Goal: Task Accomplishment & Management: Use online tool/utility

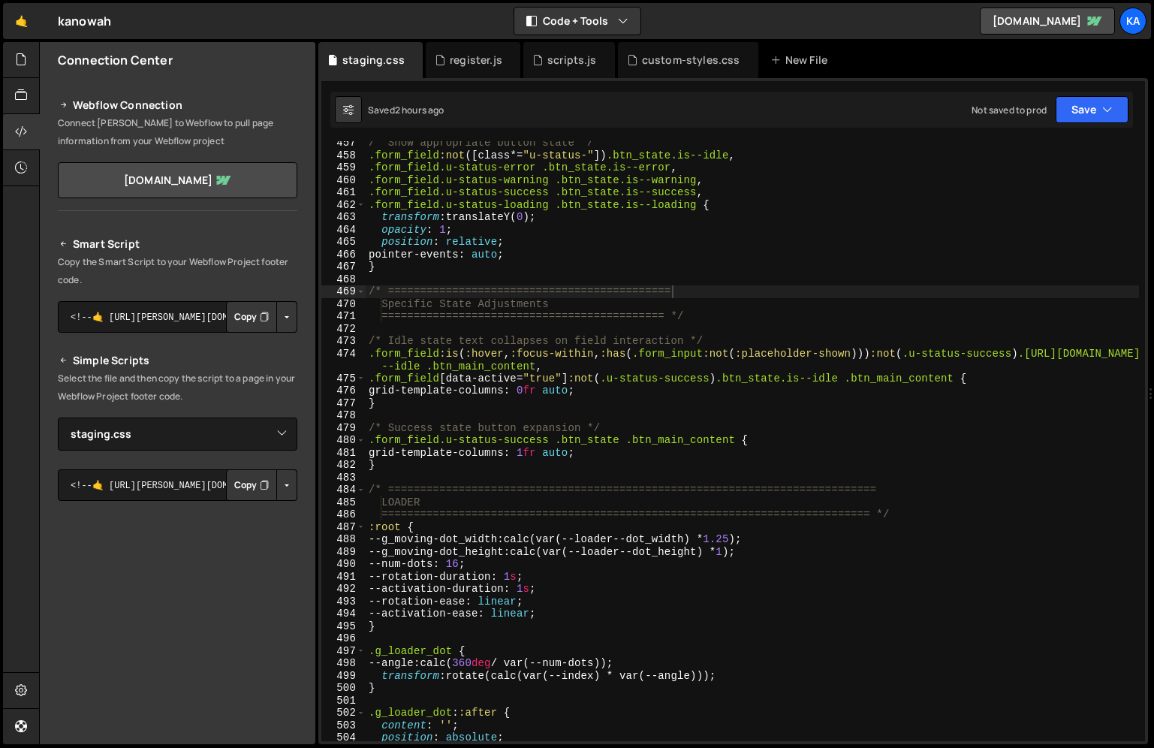
select select "48097"
type textarea "pointer-events: auto;"
click at [550, 253] on div "/* Show appropriate button state */ .form_field :not ([ class *= " u-status- " …" at bounding box center [752, 449] width 773 height 625
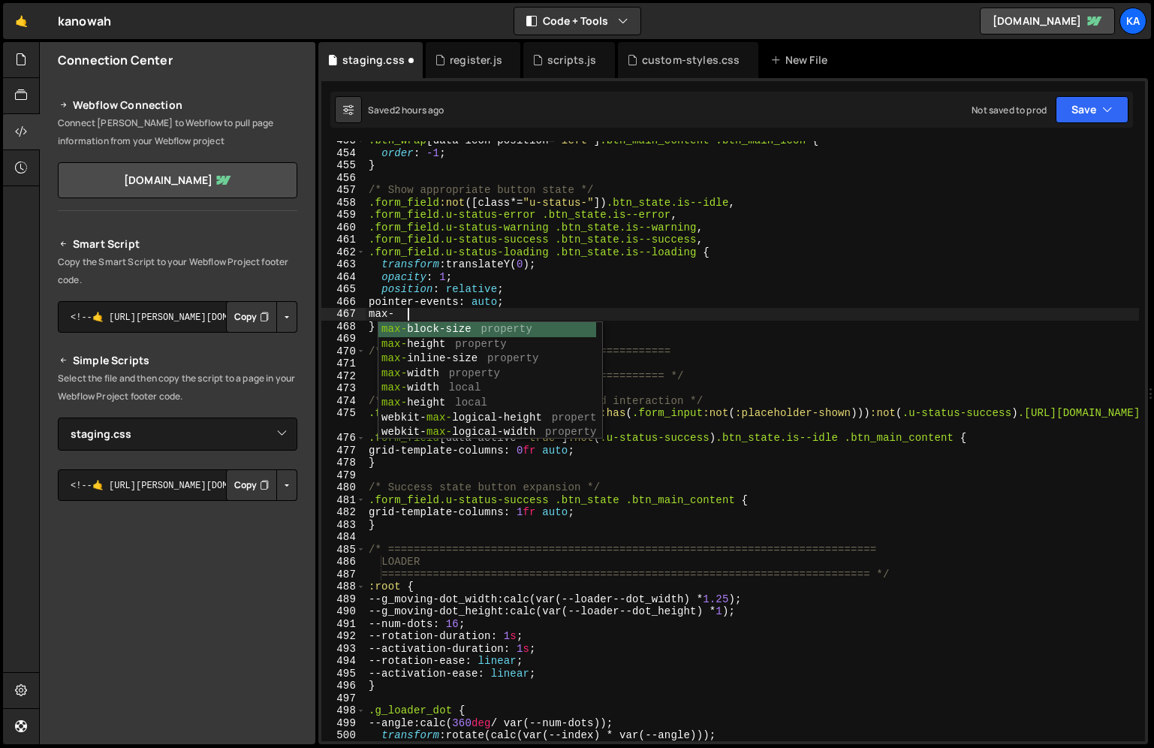
scroll to position [0, 2]
click at [432, 394] on div "max- block-size property max- height property max- inline-size property max- wi…" at bounding box center [487, 395] width 218 height 147
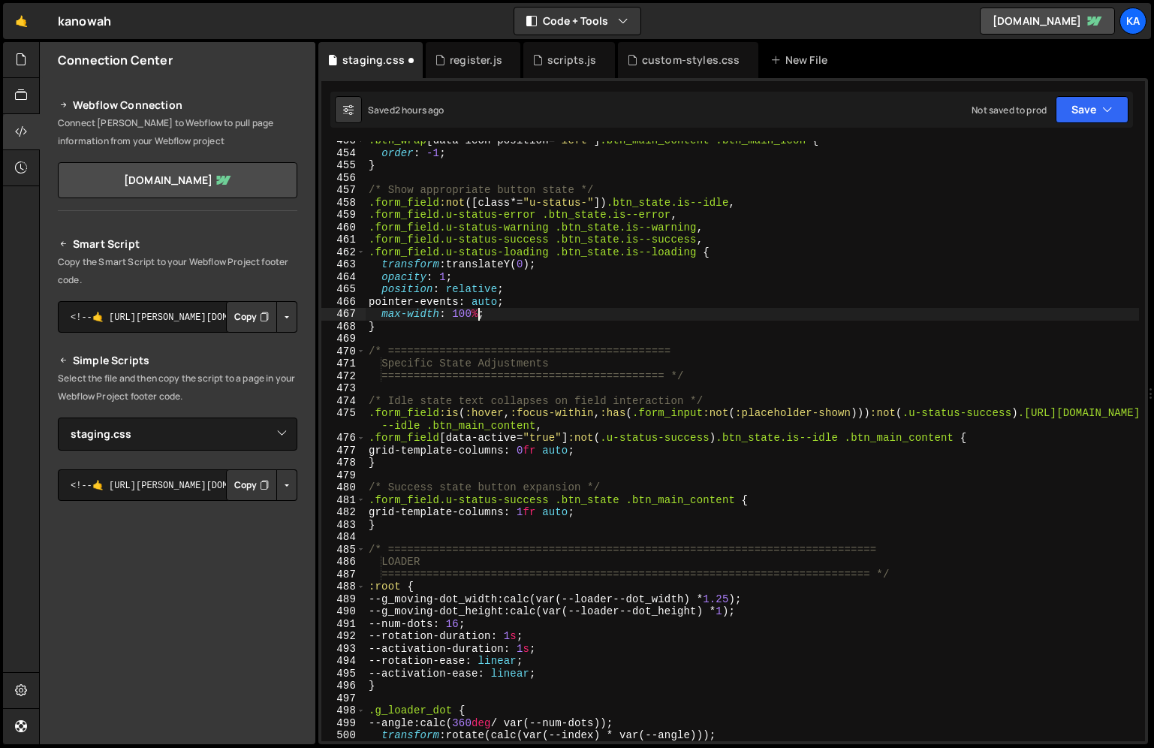
scroll to position [0, 7]
click at [550, 313] on div ".btn_wrap [ data-icon-position = " left " ] .btn_main_content .btn_main_icon { …" at bounding box center [752, 446] width 773 height 625
click at [631, 453] on div ".btn_wrap [ data-icon-position = " left " ] .btn_main_content .btn_main_icon { …" at bounding box center [752, 446] width 773 height 625
click at [627, 508] on div ".btn_wrap [ data-icon-position = " left " ] .btn_main_content .btn_main_icon { …" at bounding box center [752, 446] width 773 height 625
drag, startPoint x: 556, startPoint y: 267, endPoint x: 334, endPoint y: 266, distance: 221.5
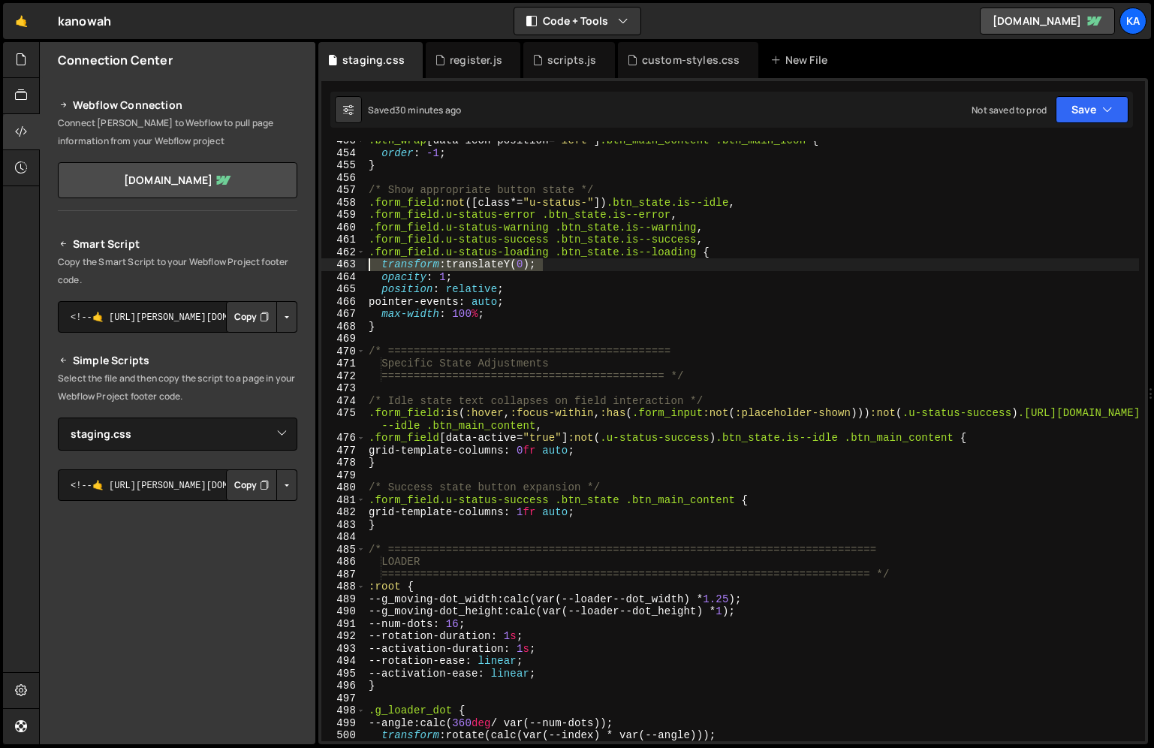
click at [334, 266] on div "grid-template-columns: 1fr auto; 453 454 455 456 457 458 459 460 461 462 463 46…" at bounding box center [733, 441] width 824 height 600
type textarea "transform: translateY(0);"
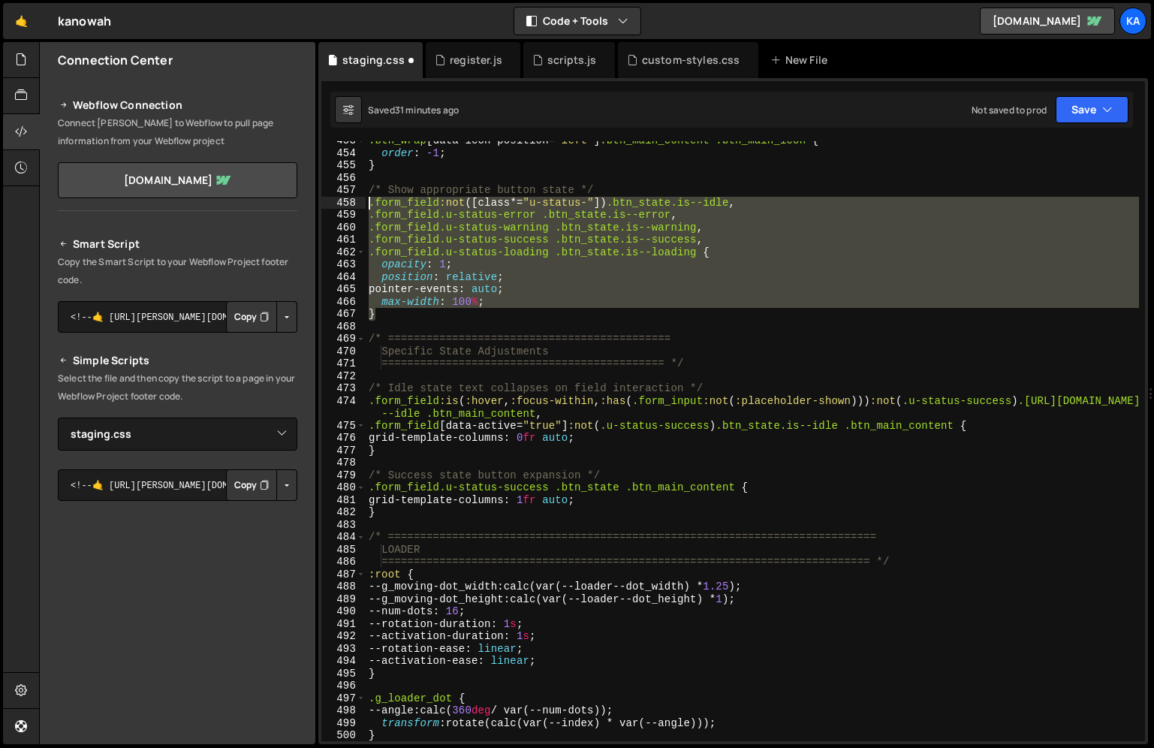
drag, startPoint x: 389, startPoint y: 312, endPoint x: 343, endPoint y: 200, distance: 120.9
click at [343, 200] on div ".form_field.u-status-loading .btn_state.is--loading { 453 454 455 456 457 458 4…" at bounding box center [733, 441] width 824 height 600
type textarea "}"
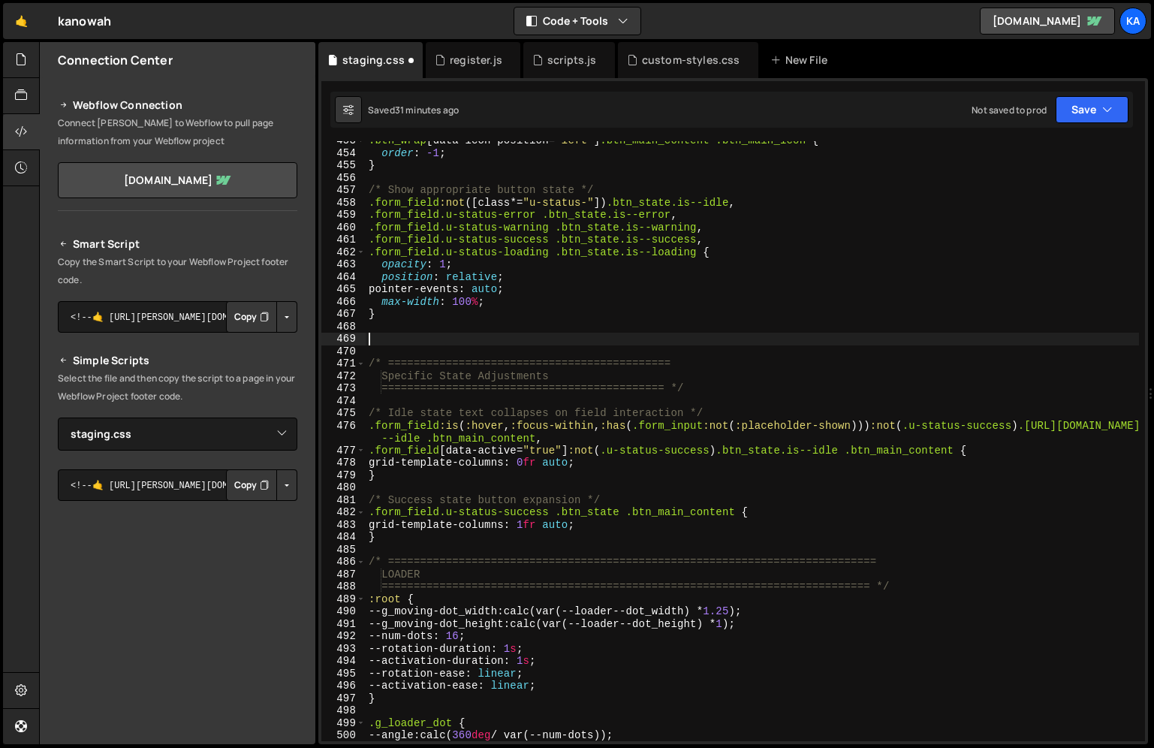
paste textarea "}"
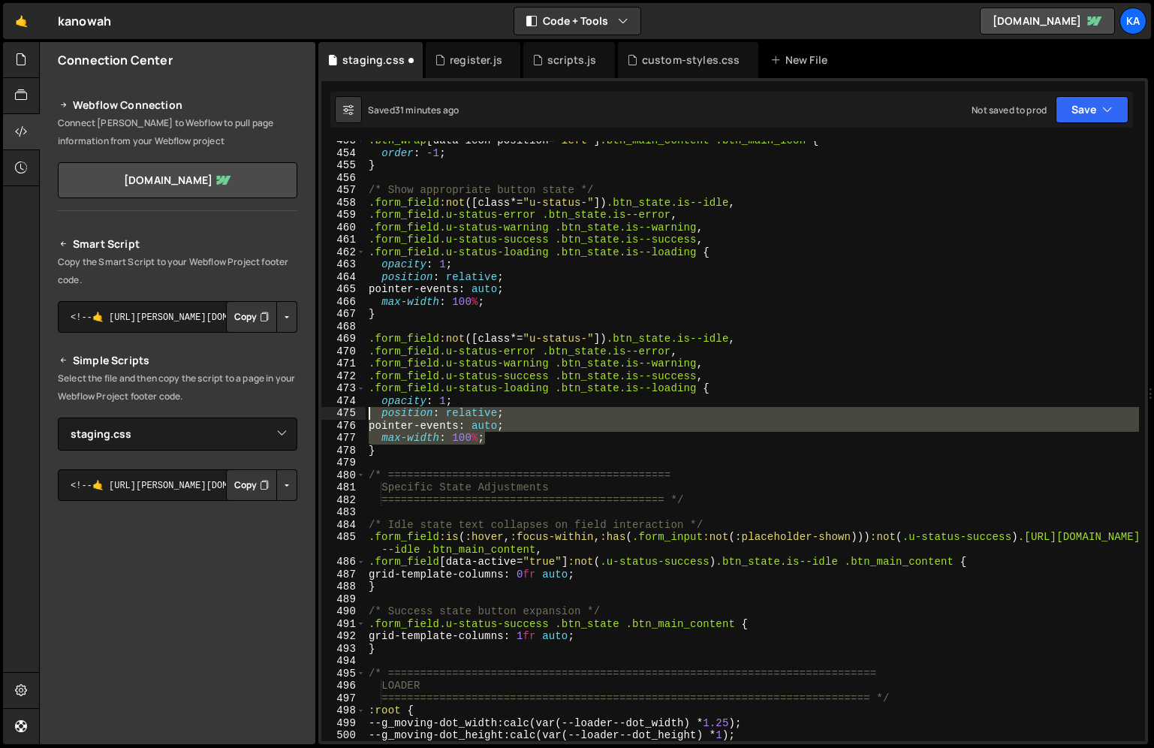
drag, startPoint x: 514, startPoint y: 441, endPoint x: 354, endPoint y: 413, distance: 162.3
click at [354, 413] on div "} 453 454 455 456 457 458 459 460 461 462 463 464 465 466 467 468 469 470 471 4…" at bounding box center [733, 441] width 824 height 600
type textarea "position: relative; pointer-events: auto;"
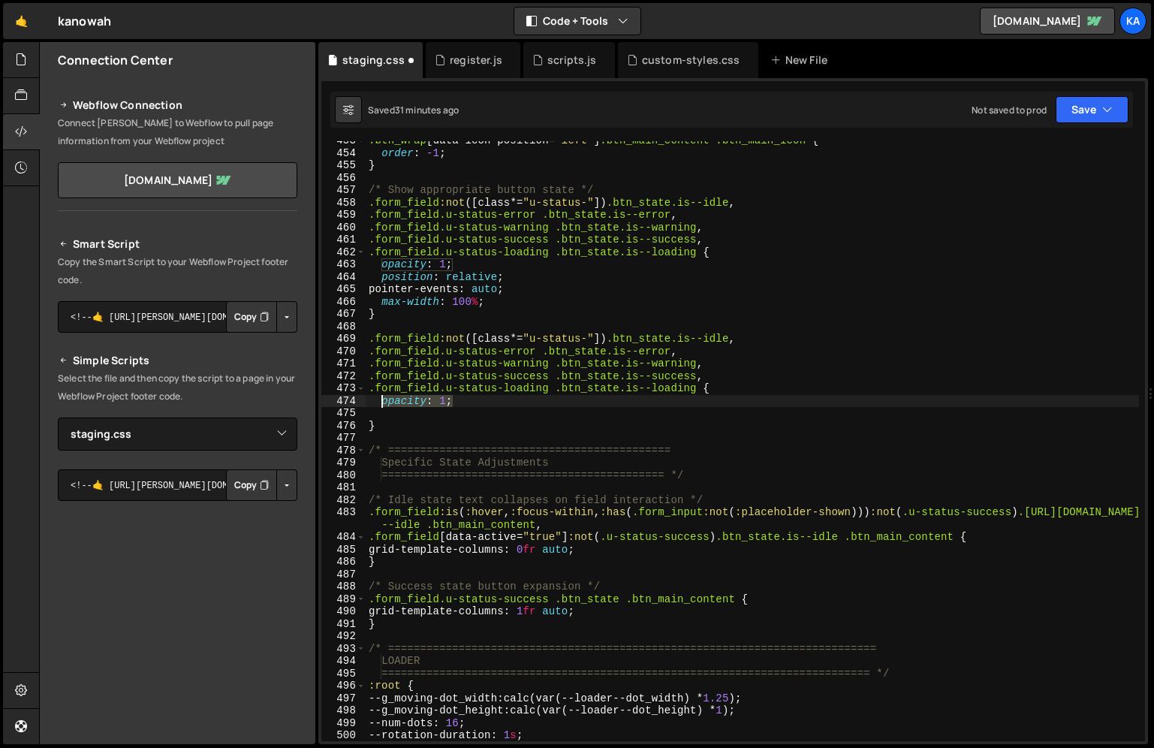
drag, startPoint x: 460, startPoint y: 402, endPoint x: 381, endPoint y: 402, distance: 78.1
click at [381, 402] on div ".btn_wrap [ data-icon-position = " left " ] .btn_main_content .btn_main_icon { …" at bounding box center [752, 446] width 773 height 625
paste textarea "transform: translateY(0)"
type textarea "transform: translateY(0);"
click at [399, 414] on div ".btn_wrap [ data-icon-position = " left " ] .btn_main_content .btn_main_icon { …" at bounding box center [752, 446] width 773 height 625
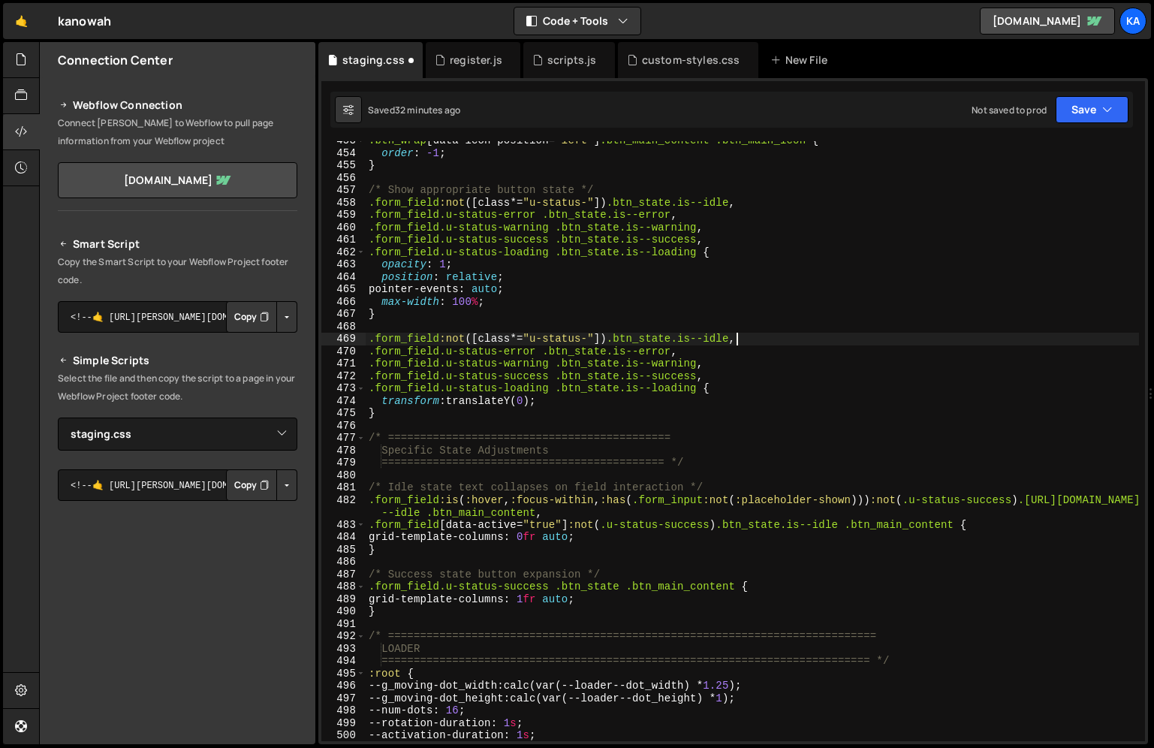
click at [736, 338] on div ".btn_wrap [ data-icon-position = " left " ] .btn_main_content .btn_main_icon { …" at bounding box center [752, 446] width 773 height 625
drag, startPoint x: 851, startPoint y: 525, endPoint x: 960, endPoint y: 529, distance: 108.2
click at [960, 529] on div ".btn_wrap [ data-icon-position = " left " ] .btn_main_content .btn_main_icon { …" at bounding box center [752, 446] width 773 height 625
click at [742, 340] on div ".btn_wrap [ data-icon-position = " left " ] .btn_main_content .btn_main_icon { …" at bounding box center [752, 446] width 773 height 625
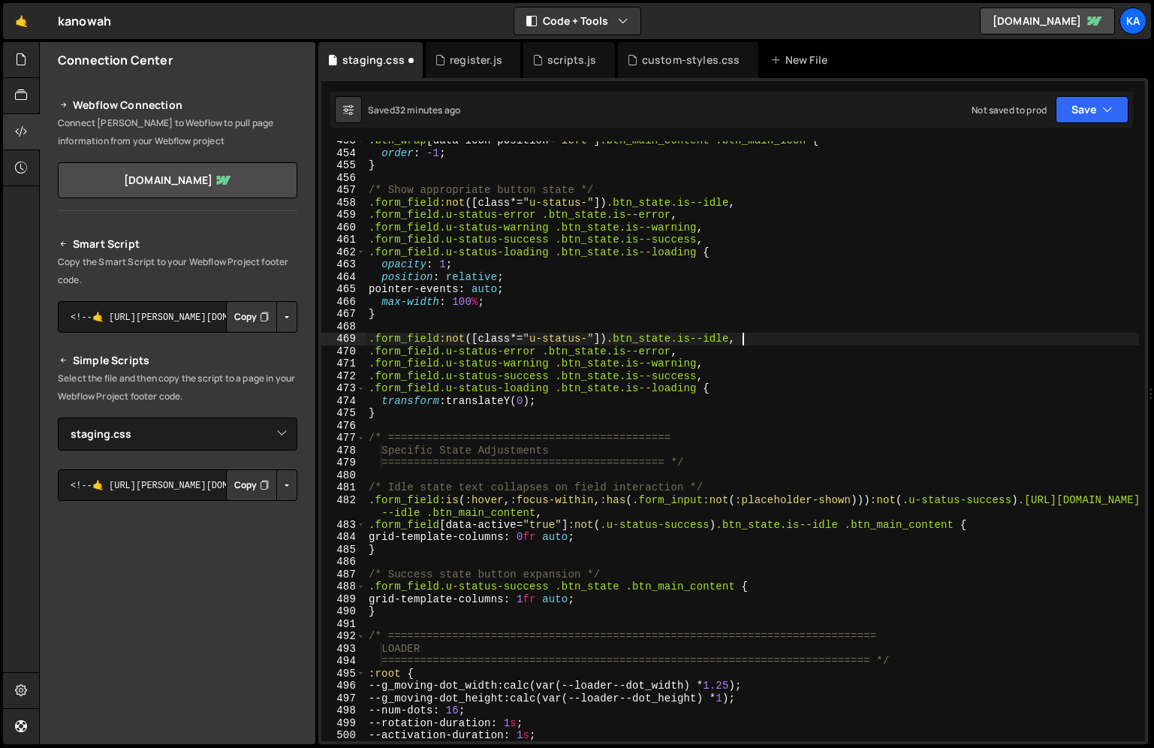
paste textarea ".btn_main_content"
click at [673, 350] on div ".btn_wrap [ data-icon-position = " left " ] .btn_main_content .btn_main_icon { …" at bounding box center [752, 446] width 773 height 625
paste textarea ".btn_main_content"
click at [700, 366] on div ".btn_wrap [ data-icon-position = " left " ] .btn_main_content .btn_main_icon { …" at bounding box center [752, 446] width 773 height 625
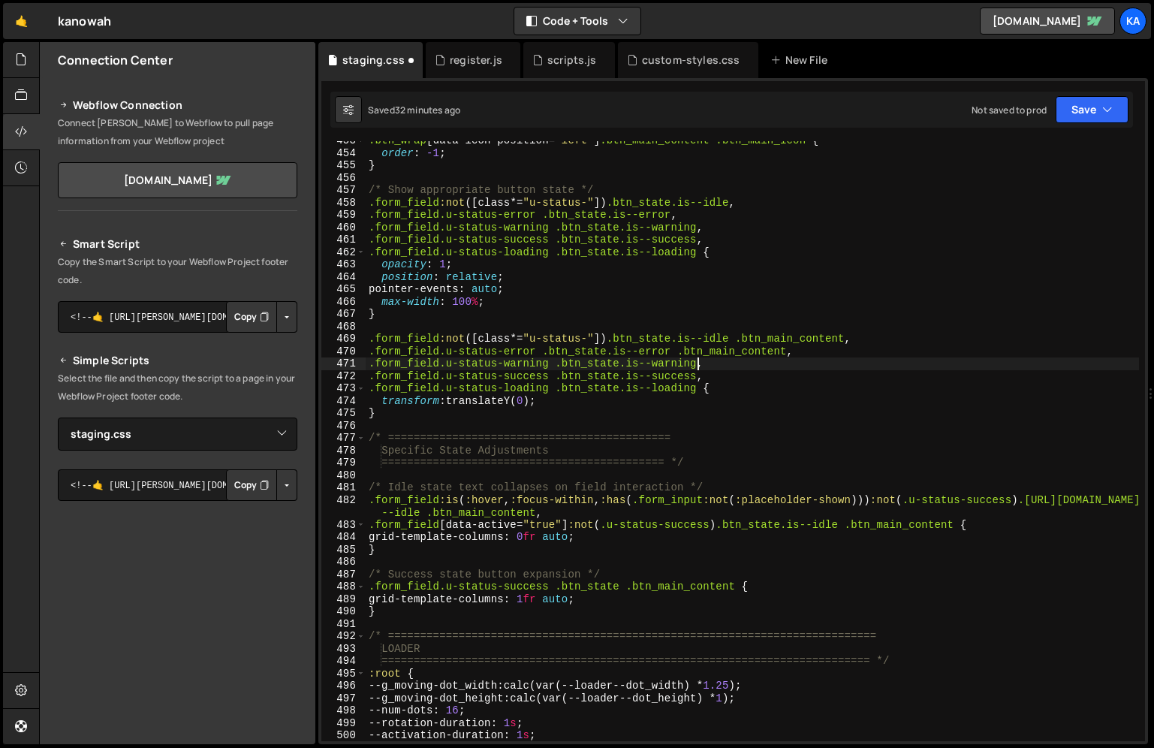
scroll to position [0, 23]
paste textarea ".btn_main_content"
click at [700, 378] on div ".btn_wrap [ data-icon-position = " left " ] .btn_main_content .btn_main_icon { …" at bounding box center [752, 446] width 773 height 625
paste textarea ".btn_main_content"
click at [702, 387] on div ".btn_wrap [ data-icon-position = " left " ] .btn_main_content .btn_main_icon { …" at bounding box center [752, 446] width 773 height 625
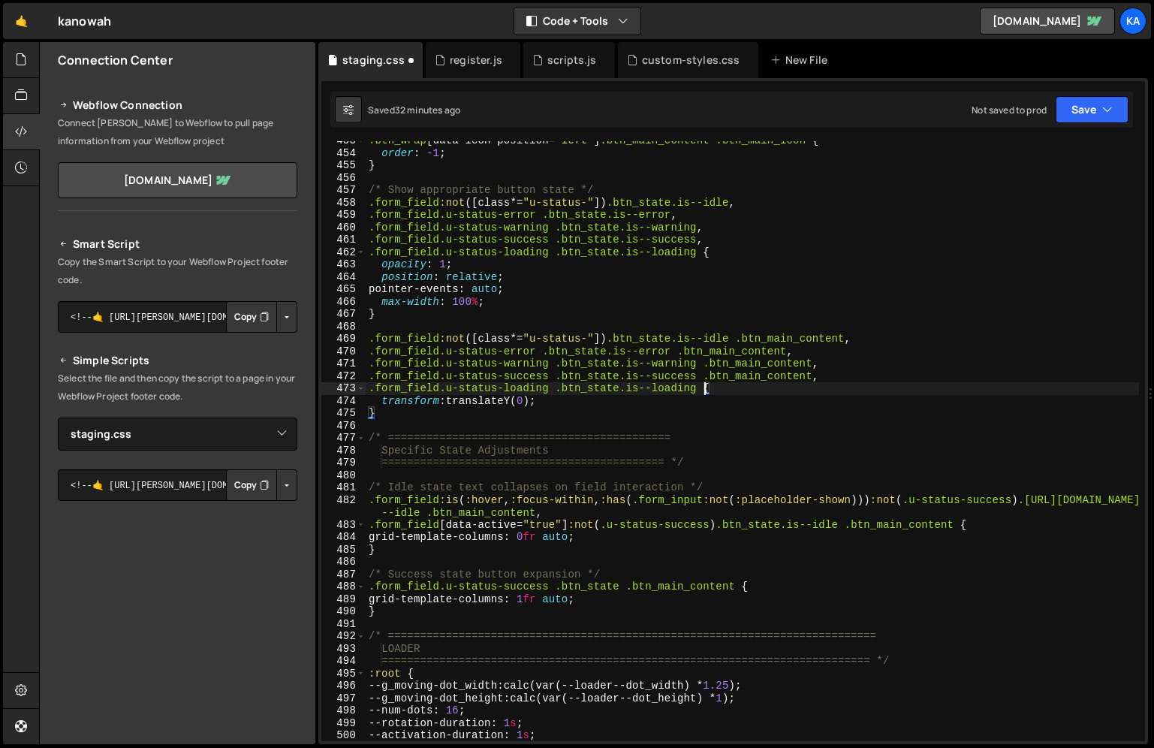
paste textarea ".btn_main_content"
click at [846, 388] on div ".btn_wrap [ data-icon-position = " left " ] .btn_main_content .btn_main_icon { …" at bounding box center [752, 446] width 773 height 625
click at [593, 409] on div ".btn_wrap [ data-icon-position = " left " ] .btn_main_content .btn_main_icon { …" at bounding box center [752, 446] width 773 height 625
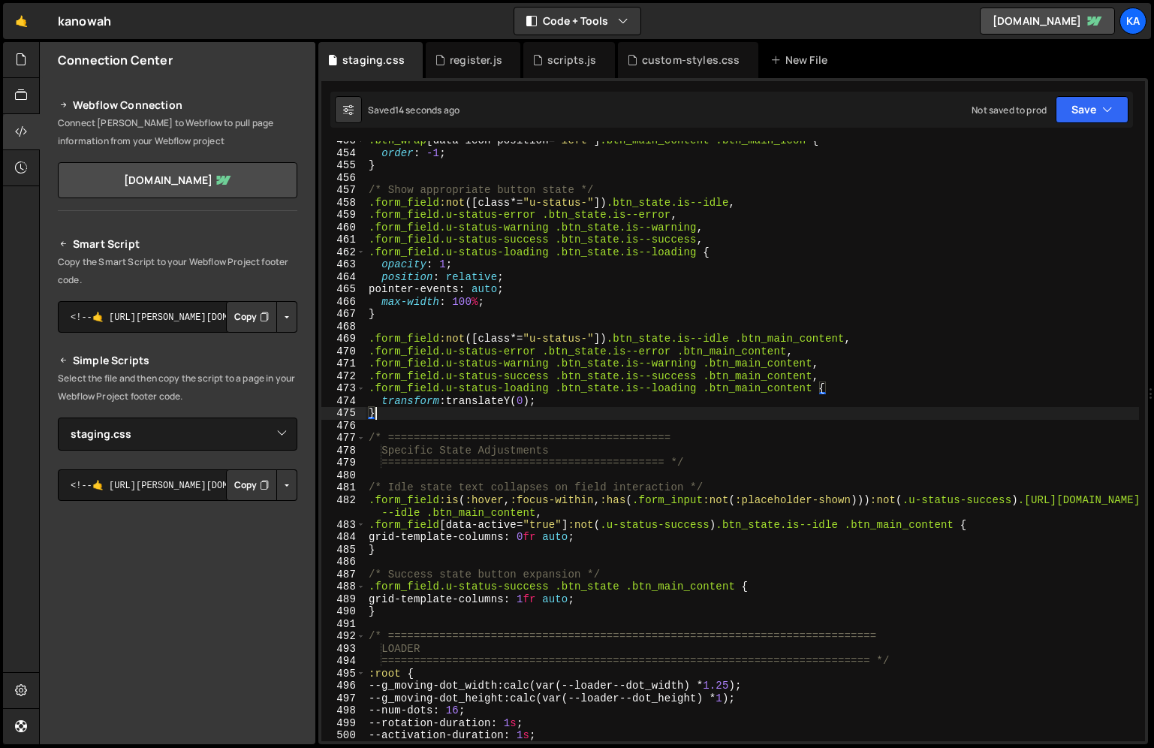
click at [577, 405] on div ".btn_wrap [ data-icon-position = " left " ] .btn_main_content .btn_main_icon { …" at bounding box center [752, 446] width 773 height 625
type textarea "transform: translateY(0);"
click at [576, 400] on div ".btn_wrap [ data-icon-position = " left " ] .btn_main_content .btn_main_icon { …" at bounding box center [752, 446] width 773 height 625
